Goal: Navigation & Orientation: Find specific page/section

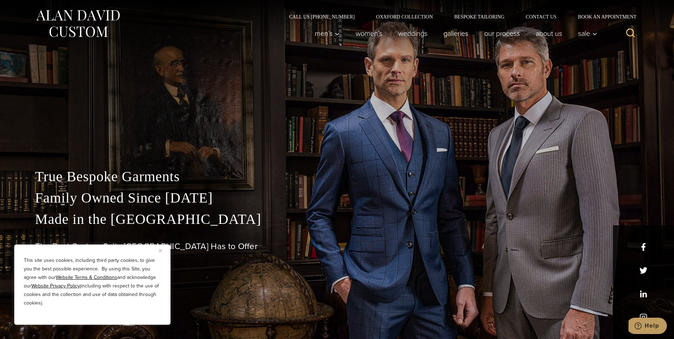
click at [160, 250] on img "Close" at bounding box center [160, 250] width 3 height 3
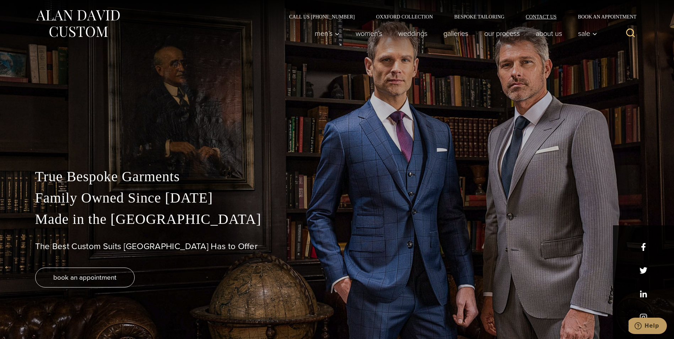
click at [545, 15] on link "Contact Us" at bounding box center [541, 16] width 52 height 5
click at [367, 35] on link "Women’s" at bounding box center [369, 33] width 43 height 14
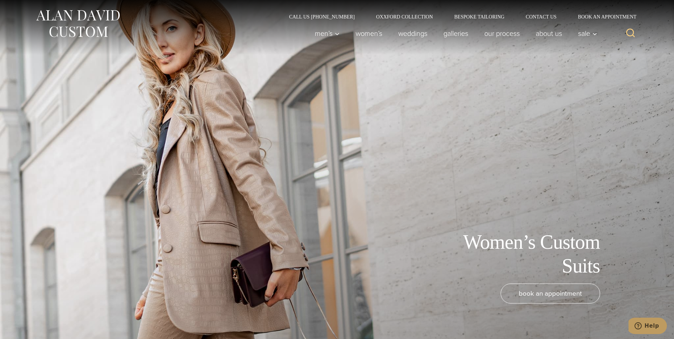
click at [239, 44] on div "Men’s Custom Suits Custom Tuxedos Custom Sports Coats Custom Trousers Custom Ve…" at bounding box center [427, 33] width 426 height 28
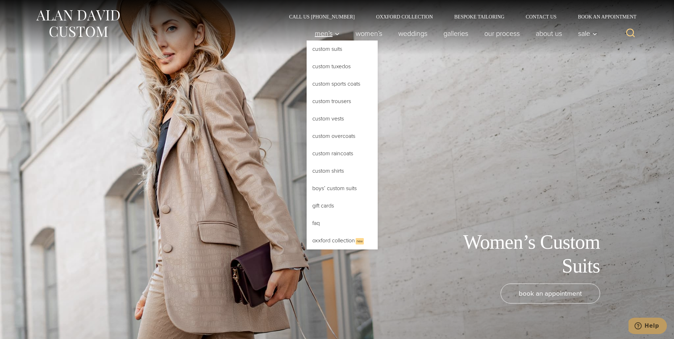
drag, startPoint x: 239, startPoint y: 44, endPoint x: 333, endPoint y: 32, distance: 94.2
click at [334, 32] on icon "Primary Navigation" at bounding box center [337, 34] width 6 height 6
click at [328, 50] on link "Custom Suits" at bounding box center [342, 49] width 71 height 17
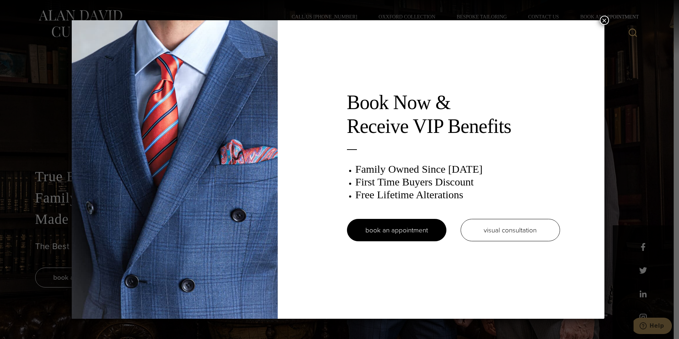
click at [413, 43] on div "Book Now & Receive VIP Benefits Family Owned Since [DATE] First Time Buyers Dis…" at bounding box center [338, 169] width 533 height 299
click at [607, 21] on button "×" at bounding box center [604, 20] width 9 height 9
